Goal: Transaction & Acquisition: Purchase product/service

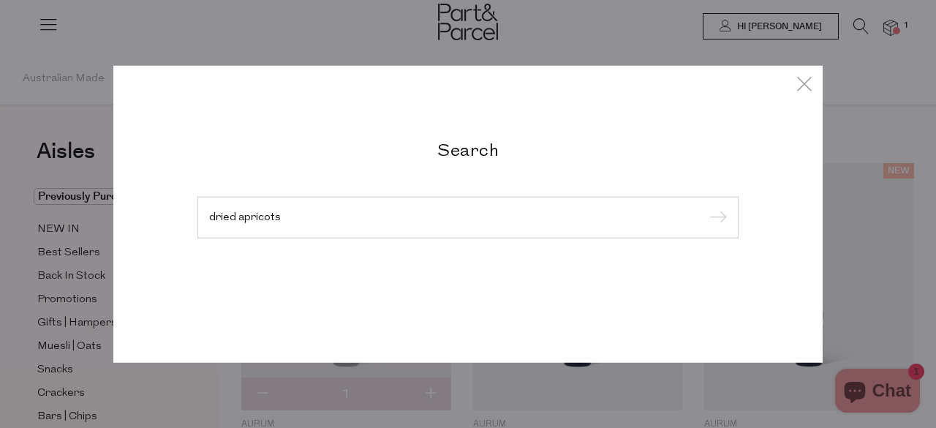
type input "dried apricots"
click at [705, 207] on input "submit" at bounding box center [716, 218] width 22 height 22
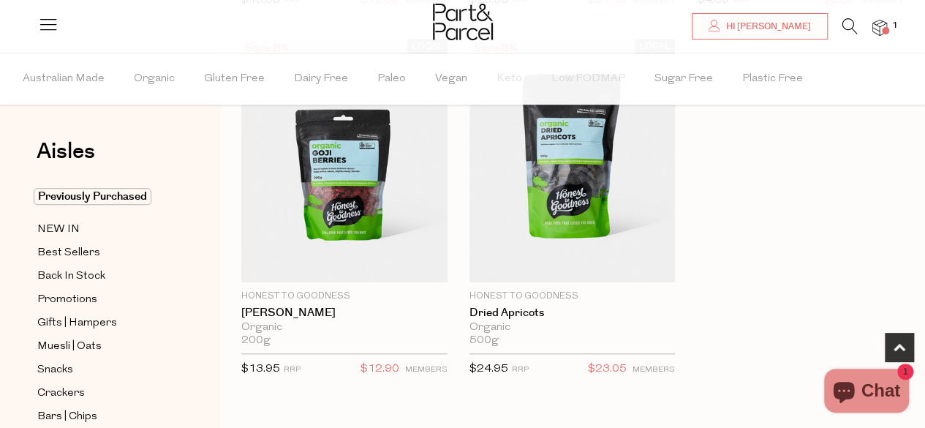
scroll to position [498, 0]
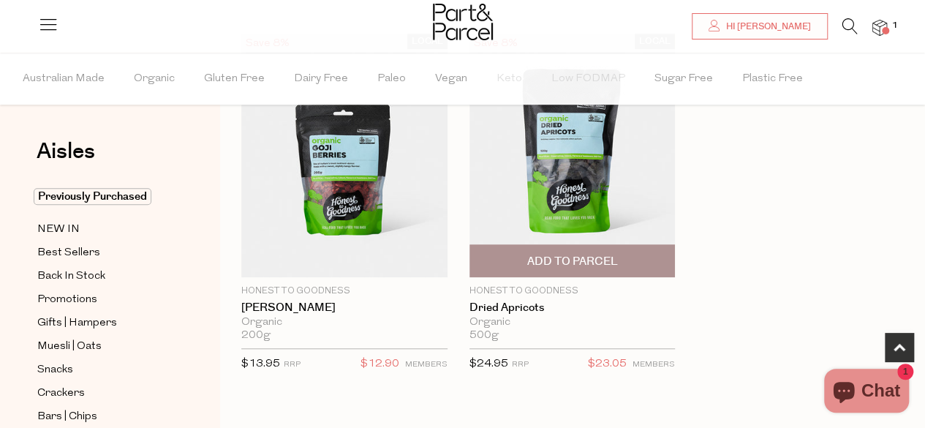
click at [507, 232] on img at bounding box center [572, 155] width 206 height 243
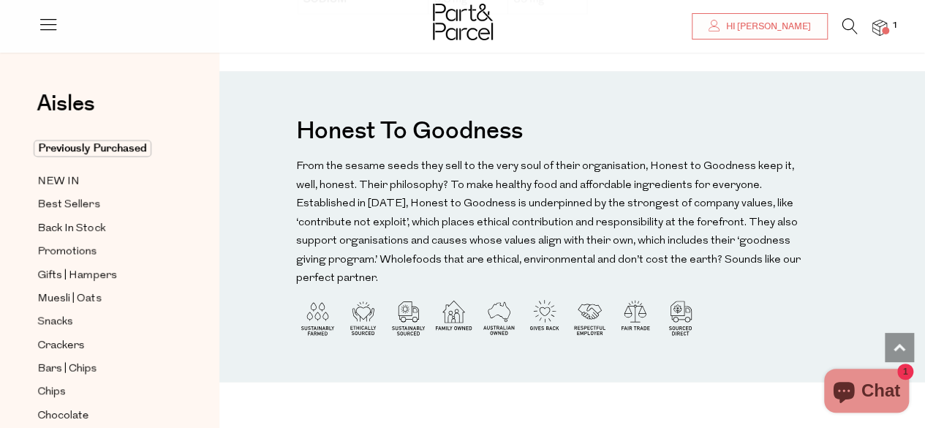
scroll to position [1537, 0]
